Goal: Navigation & Orientation: Find specific page/section

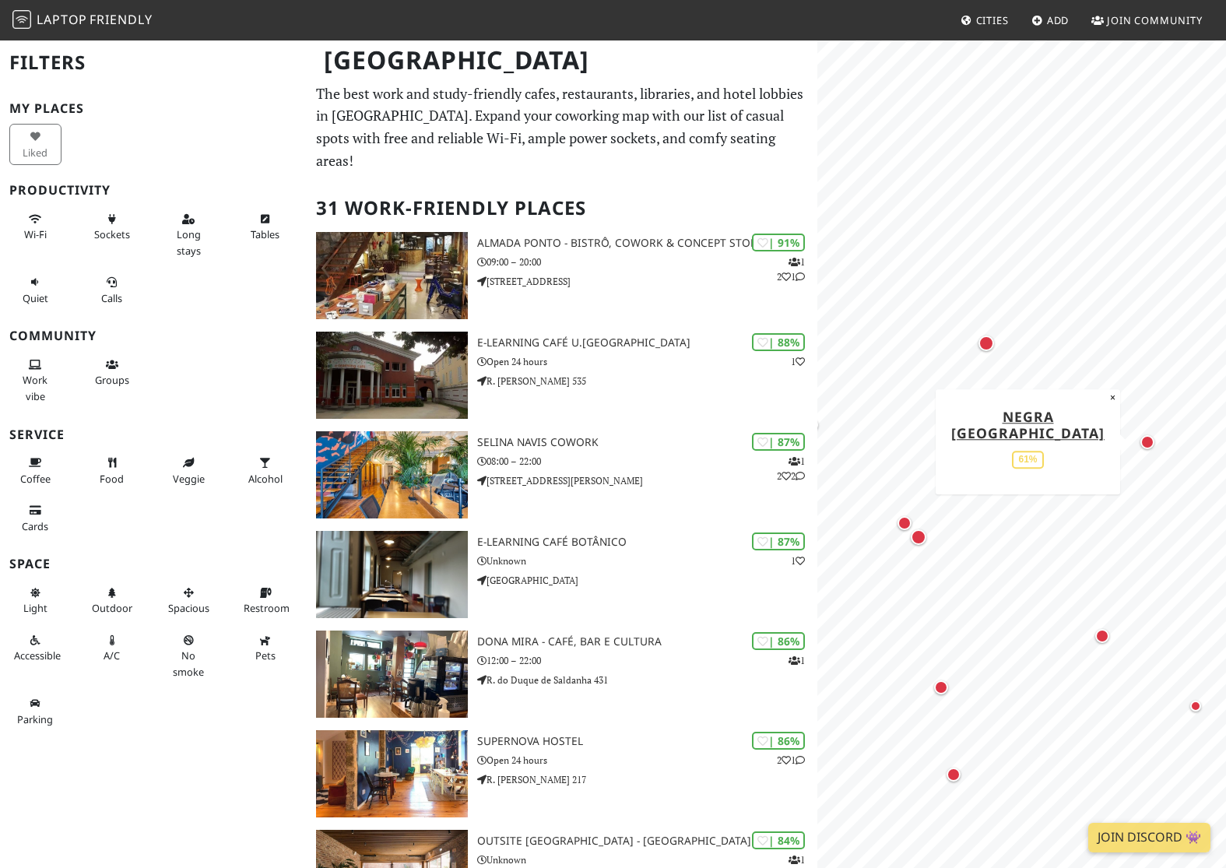
click at [1145, 445] on div "Map marker" at bounding box center [1148, 442] width 14 height 14
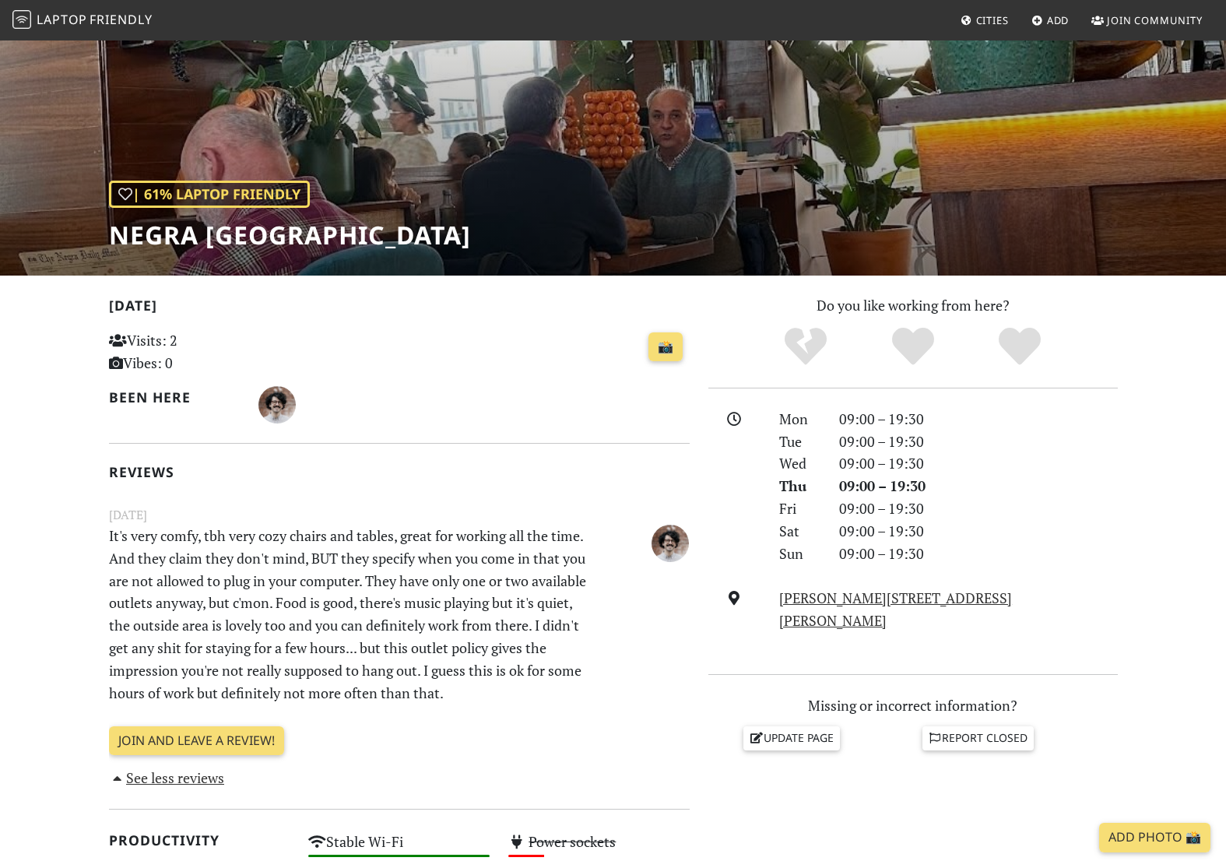
scroll to position [110, 0]
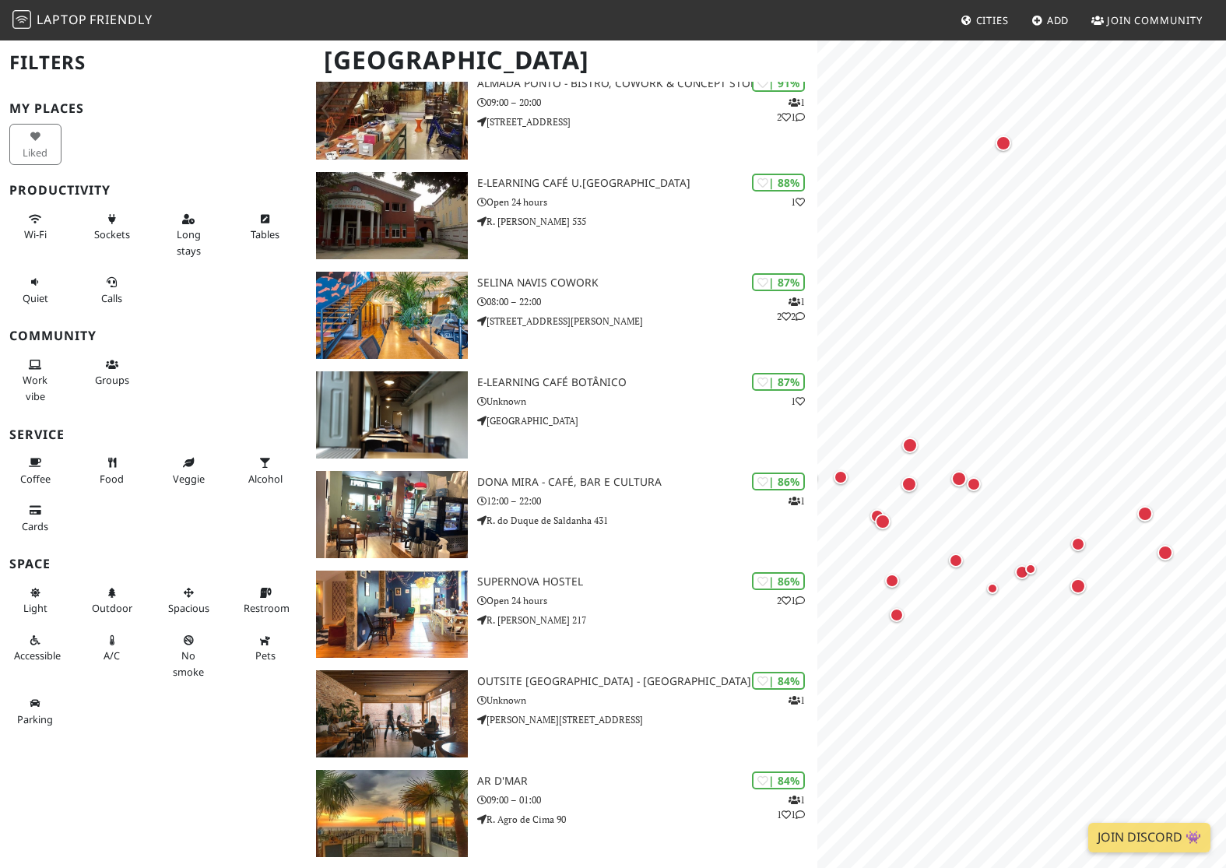
scroll to position [159, 0]
